Goal: Transaction & Acquisition: Subscribe to service/newsletter

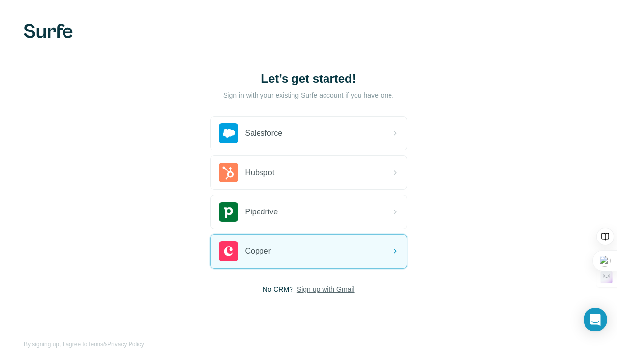
click at [320, 291] on span "Sign up with Gmail" at bounding box center [326, 289] width 58 height 10
